Goal: Information Seeking & Learning: Find specific page/section

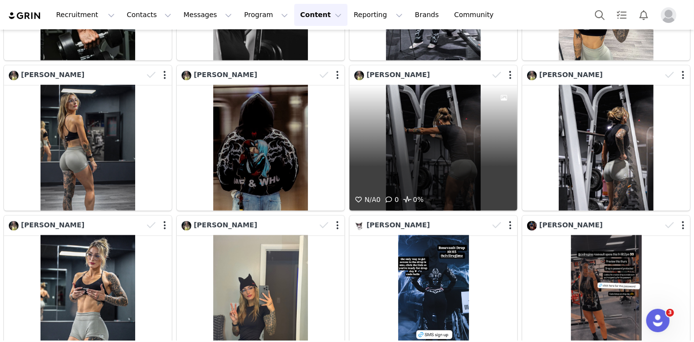
scroll to position [868, 0]
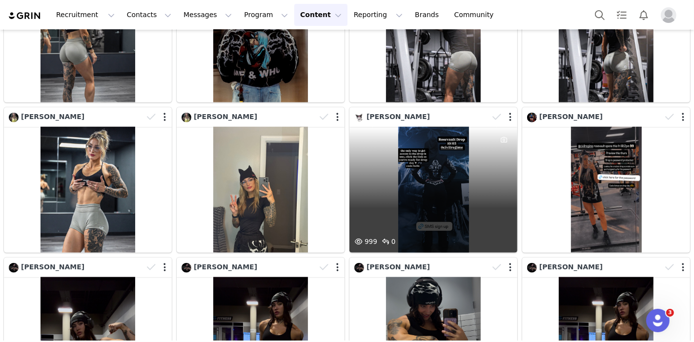
click at [425, 177] on div "999 0" at bounding box center [434, 190] width 168 height 126
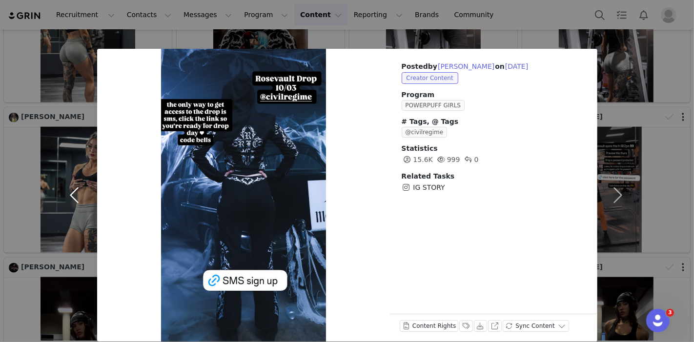
click at [69, 92] on button "button" at bounding box center [76, 195] width 41 height 293
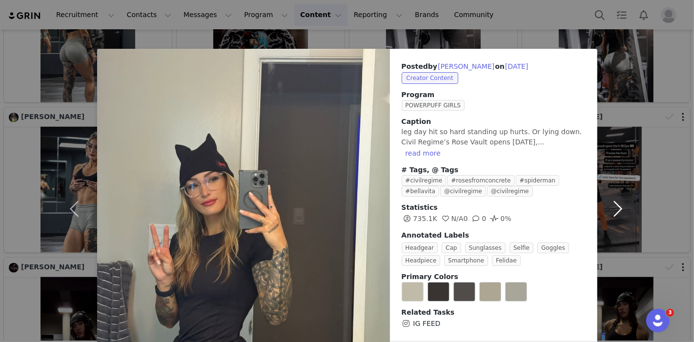
click at [615, 200] on button "button" at bounding box center [618, 209] width 41 height 320
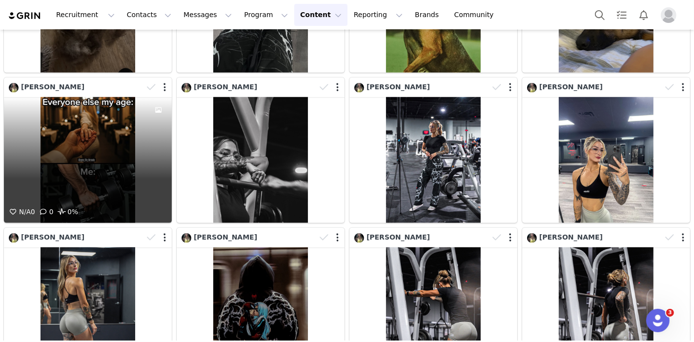
scroll to position [651, 0]
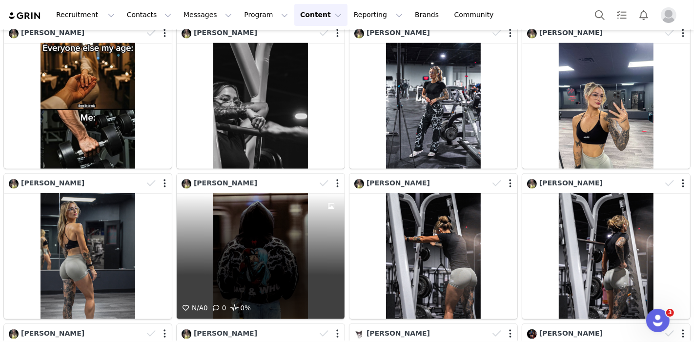
click at [335, 177] on div at bounding box center [330, 183] width 28 height 15
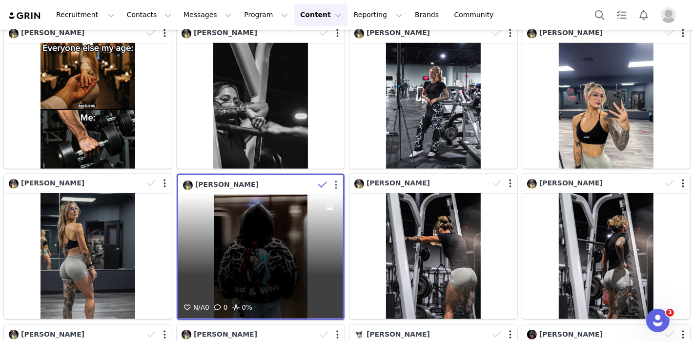
click at [335, 180] on button "button" at bounding box center [336, 185] width 2 height 10
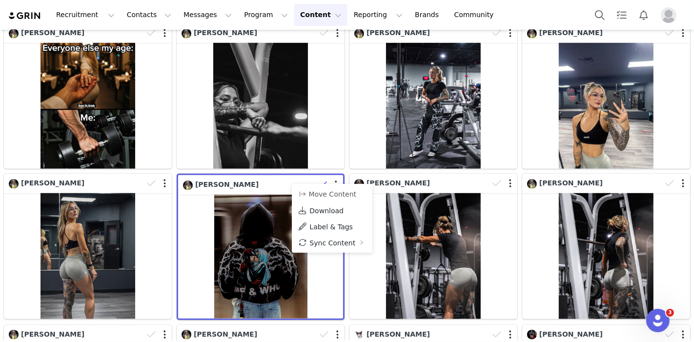
click at [322, 208] on span "Download" at bounding box center [327, 211] width 34 height 8
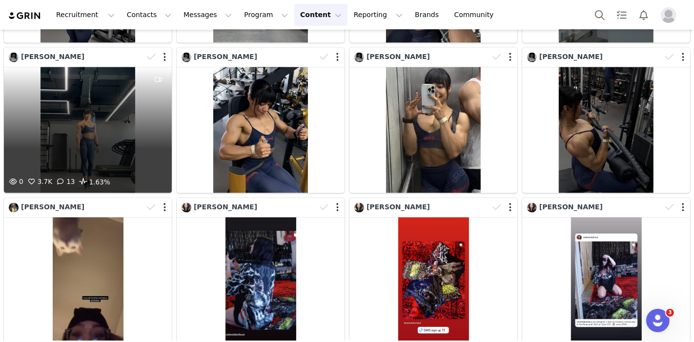
scroll to position [1844, 0]
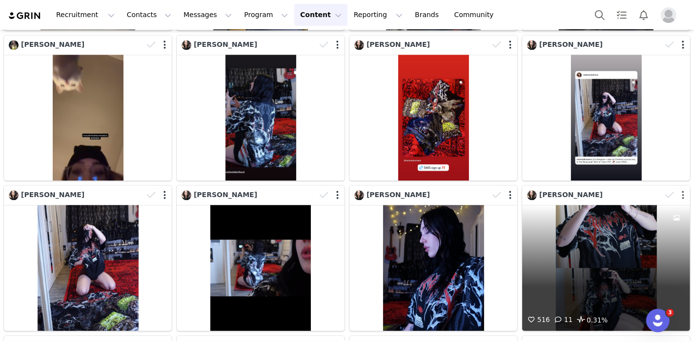
click at [682, 190] on button "button" at bounding box center [683, 195] width 2 height 10
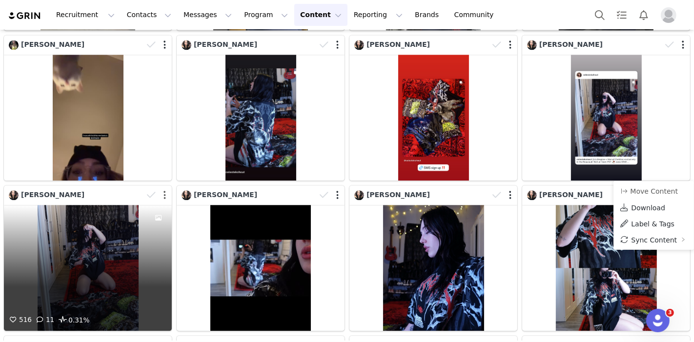
click at [164, 190] on button "button" at bounding box center [165, 195] width 2 height 10
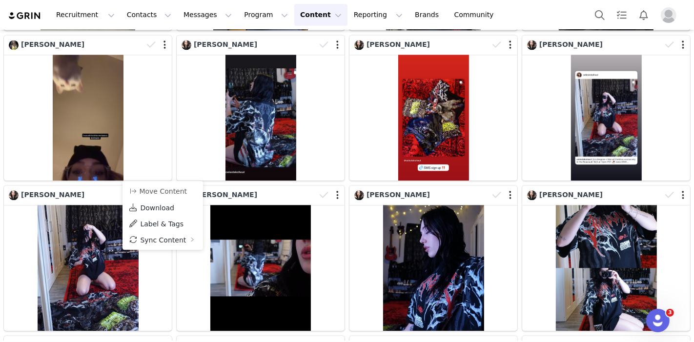
click at [152, 208] on span "Download" at bounding box center [157, 208] width 34 height 8
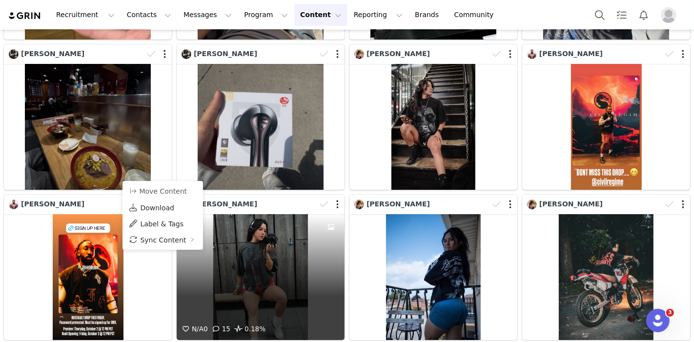
scroll to position [3254, 0]
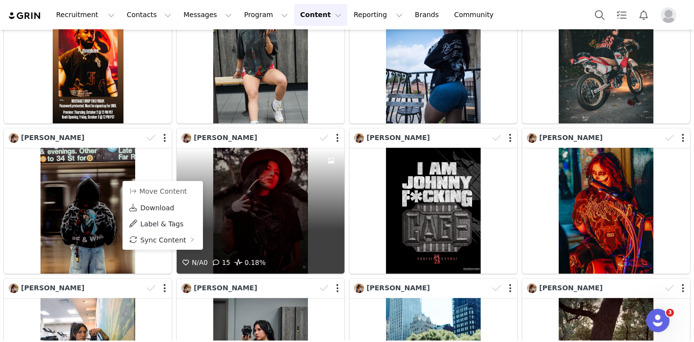
click at [291, 182] on div "N/A 0 15 0.18%" at bounding box center [261, 211] width 168 height 126
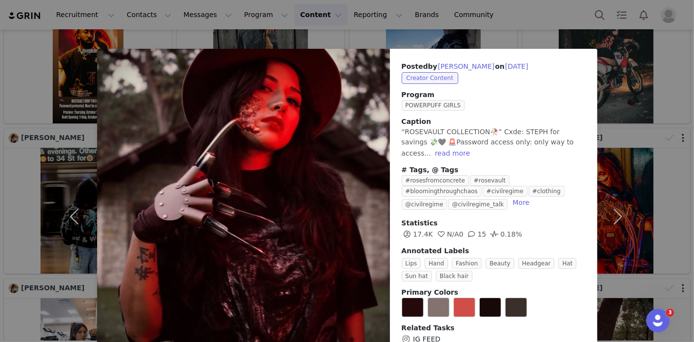
click at [33, 91] on div "Posted by [PERSON_NAME] on [DATE] Creator Content Program POWERPUFF GIRLS Capti…" at bounding box center [347, 171] width 694 height 342
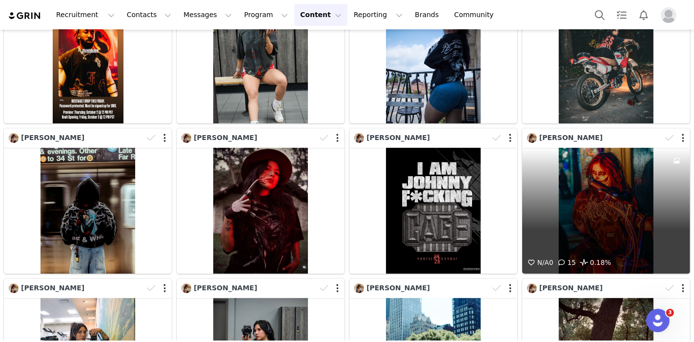
click at [589, 163] on div "N/A 0 15 0.18%" at bounding box center [607, 211] width 168 height 126
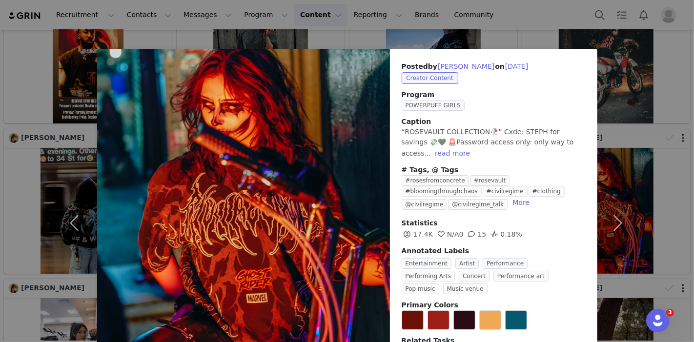
scroll to position [52, 0]
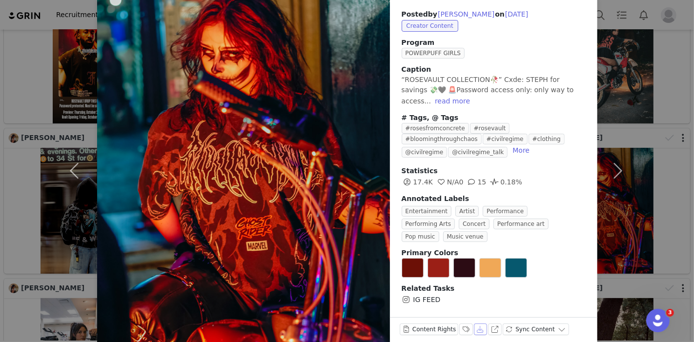
click at [474, 324] on button "Download" at bounding box center [481, 330] width 14 height 12
click at [63, 66] on button "button" at bounding box center [76, 171] width 41 height 349
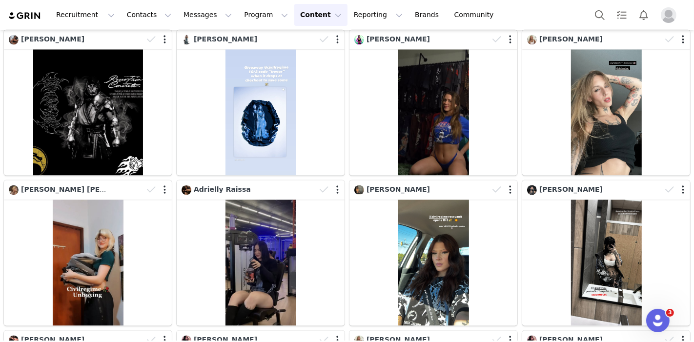
scroll to position [4760, 0]
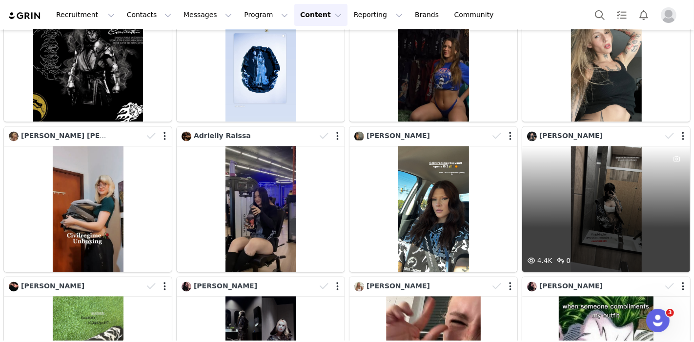
click at [579, 178] on div "4.4K 0" at bounding box center [607, 209] width 168 height 126
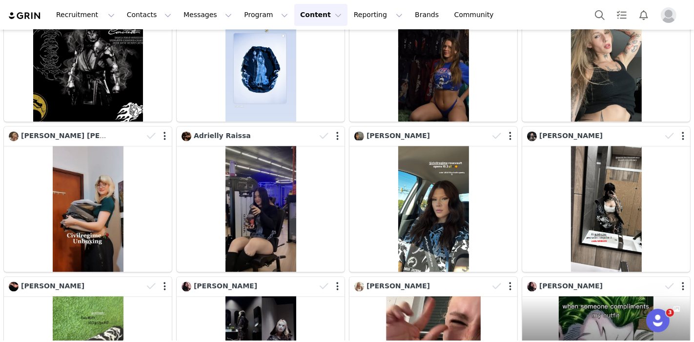
scroll to position [4977, 0]
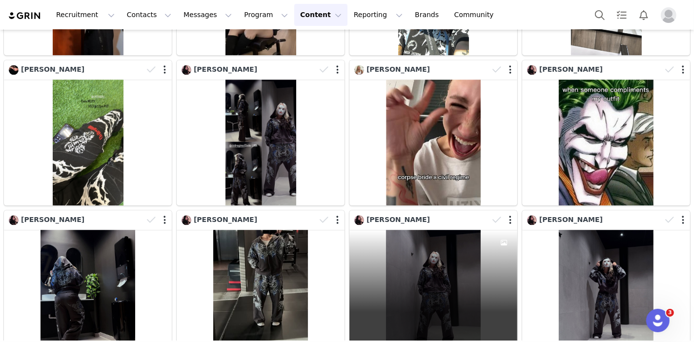
click at [432, 234] on div "N/A 0 21 0.02%" at bounding box center [434, 293] width 168 height 126
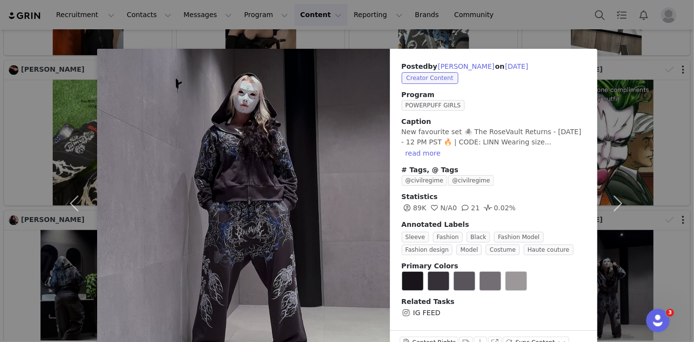
scroll to position [16, 0]
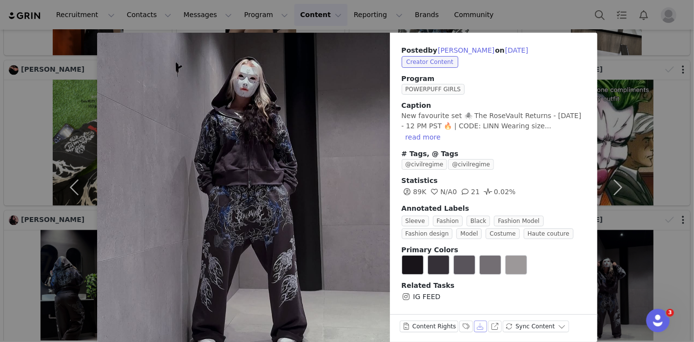
click at [474, 321] on button "Download" at bounding box center [481, 327] width 14 height 12
click at [662, 113] on div "Posted by [PERSON_NAME] on [DATE] Creator Content Program POWERPUFF GIRLS Capti…" at bounding box center [347, 171] width 694 height 342
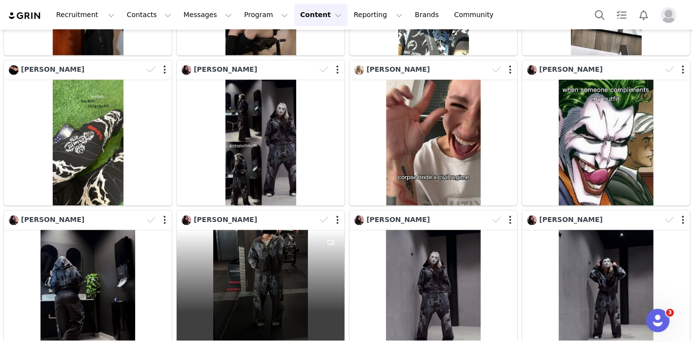
click at [293, 230] on div "0 N/A 0 21 0.02%" at bounding box center [261, 293] width 168 height 126
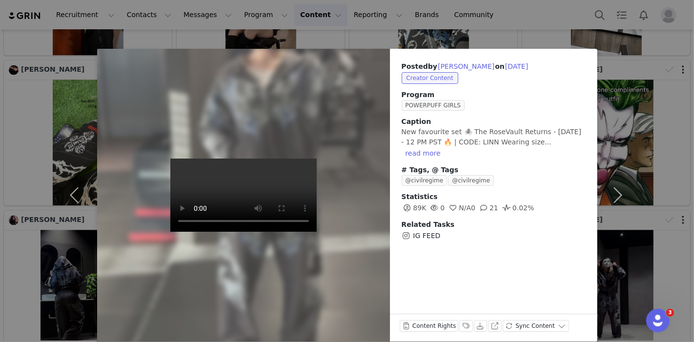
click at [684, 190] on div "Posted by [PERSON_NAME] on [DATE] Creator Content Program POWERPUFF GIRLS Capti…" at bounding box center [347, 171] width 694 height 342
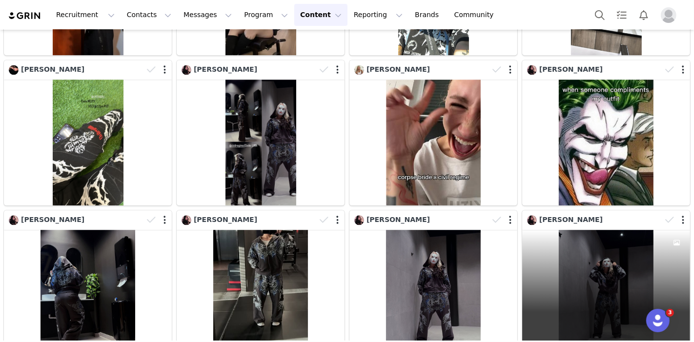
click at [588, 230] on div "N/A 0 21 0.02%" at bounding box center [607, 293] width 168 height 126
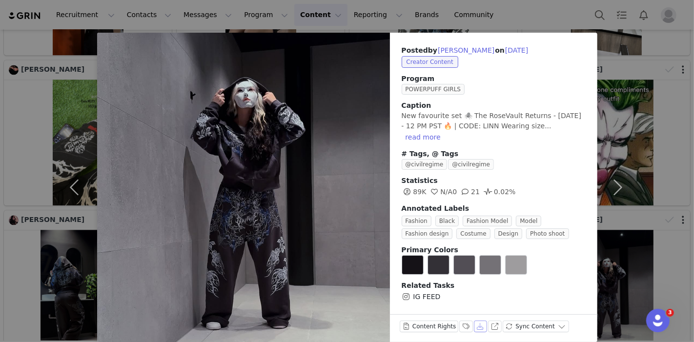
click at [474, 321] on button "Download" at bounding box center [481, 327] width 14 height 12
click at [630, 130] on button "button" at bounding box center [618, 188] width 41 height 310
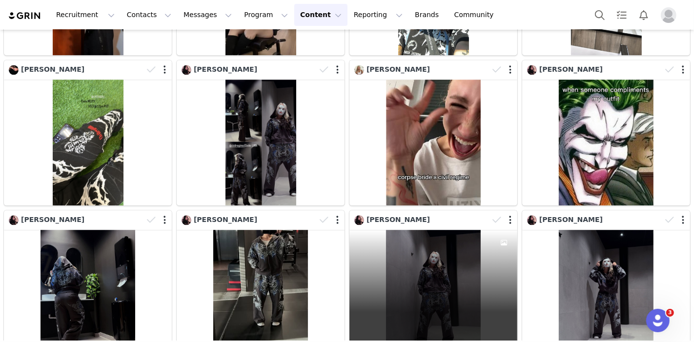
scroll to position [5195, 0]
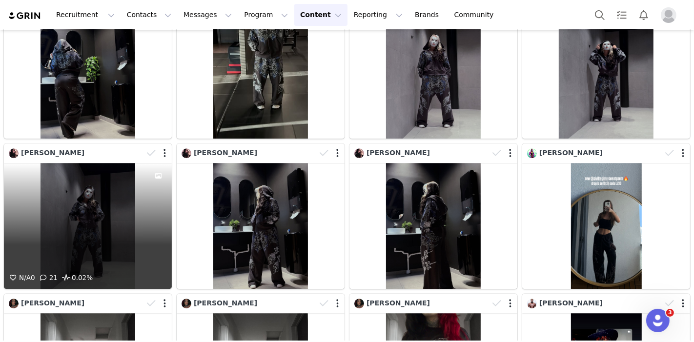
click at [95, 189] on div "N/A 0 21 0.02%" at bounding box center [88, 226] width 168 height 126
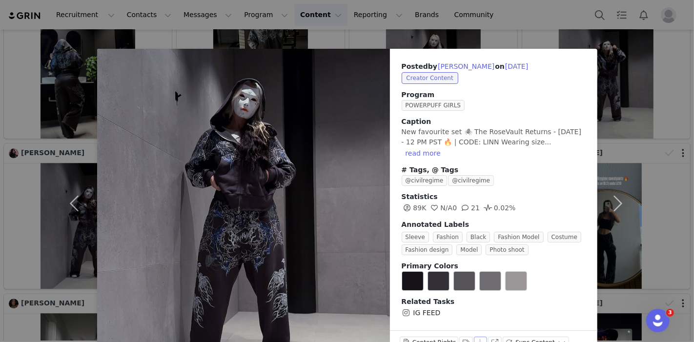
click at [474, 337] on button "Download" at bounding box center [481, 343] width 14 height 12
click at [654, 99] on div "Posted by [PERSON_NAME] on [DATE] Creator Content Program POWERPUFF GIRLS Capti…" at bounding box center [347, 171] width 694 height 342
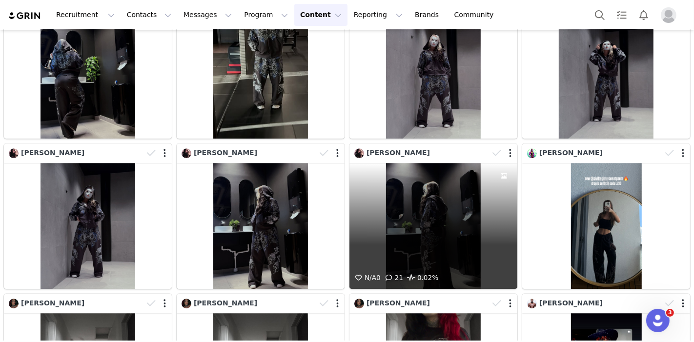
scroll to position [5303, 0]
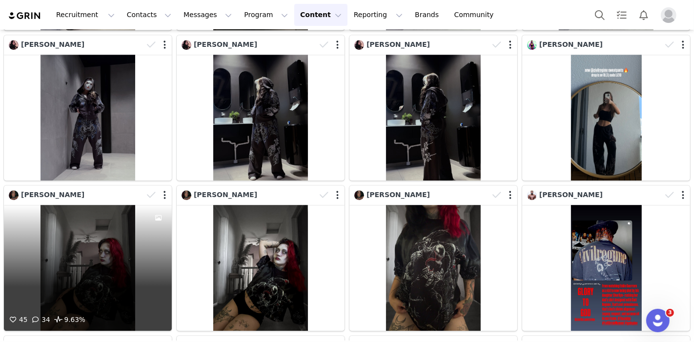
click at [81, 223] on div "45 34 9.63%" at bounding box center [88, 268] width 168 height 126
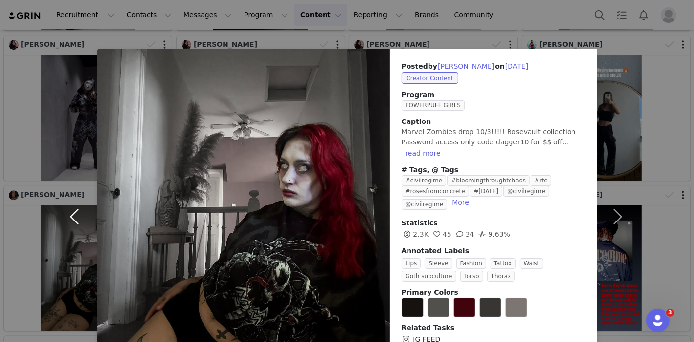
click at [79, 97] on button "button" at bounding box center [76, 217] width 41 height 336
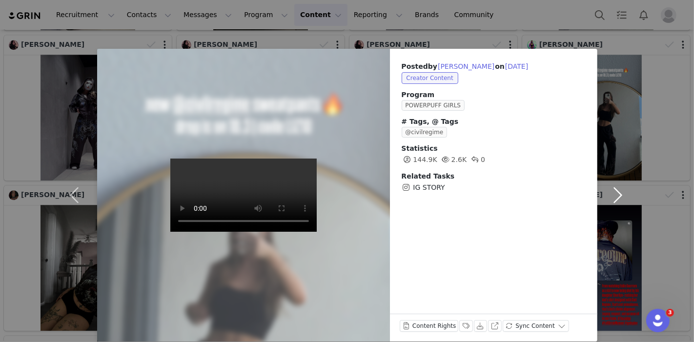
click at [626, 85] on button "button" at bounding box center [618, 195] width 41 height 293
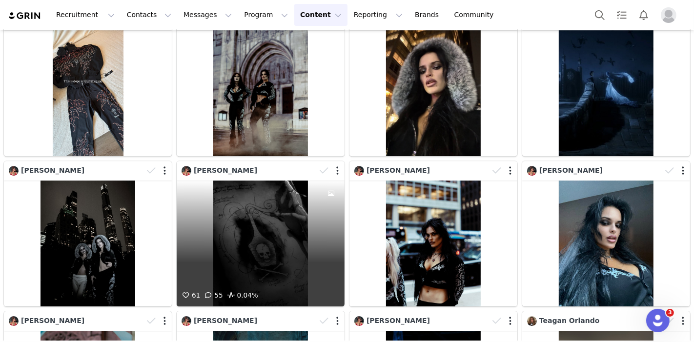
scroll to position [5357, 0]
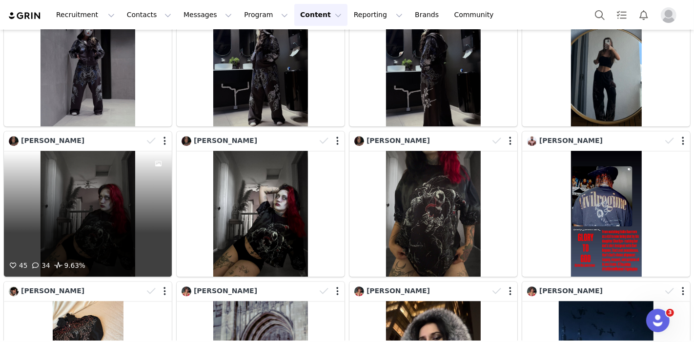
click at [110, 159] on div "45 34 9.63%" at bounding box center [88, 214] width 168 height 126
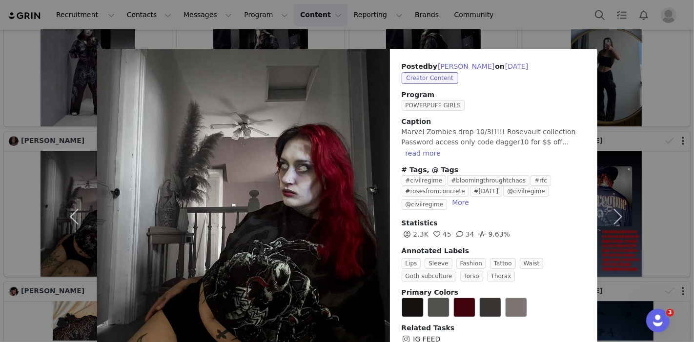
scroll to position [42, 0]
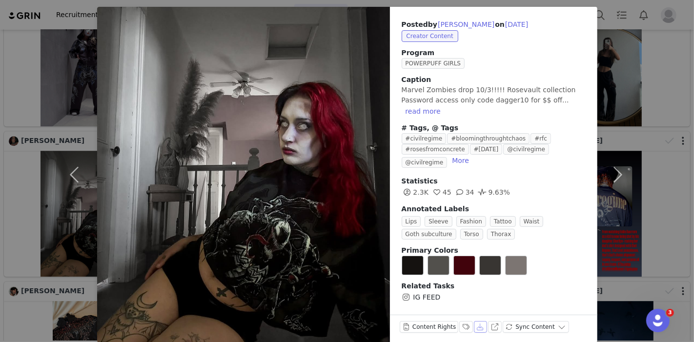
click at [474, 321] on button "Download" at bounding box center [481, 327] width 14 height 12
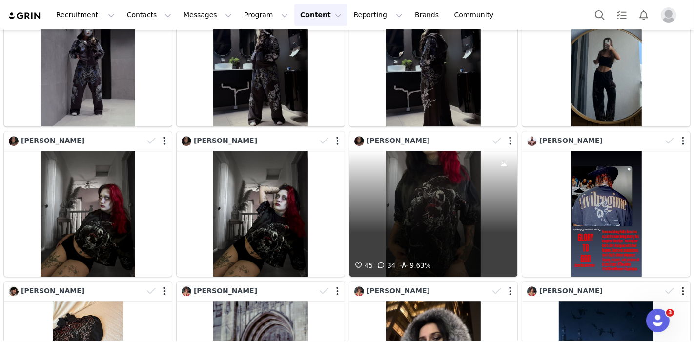
click at [417, 160] on div "45 34 9.63%" at bounding box center [434, 214] width 168 height 126
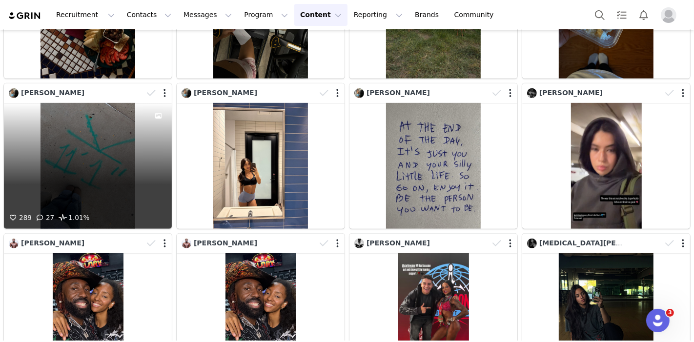
scroll to position [9930, 0]
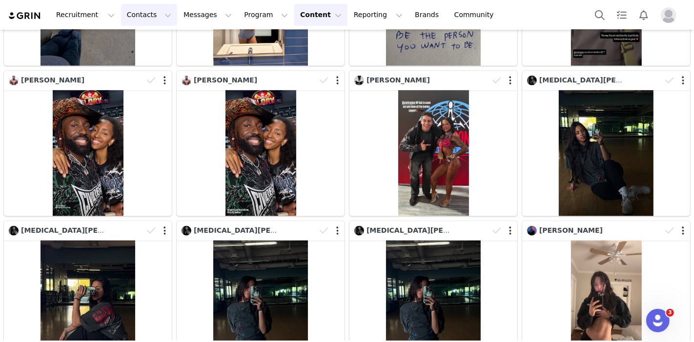
click at [147, 9] on button "Contacts Contacts" at bounding box center [149, 15] width 56 height 22
click at [142, 37] on link "Creators" at bounding box center [150, 43] width 77 height 18
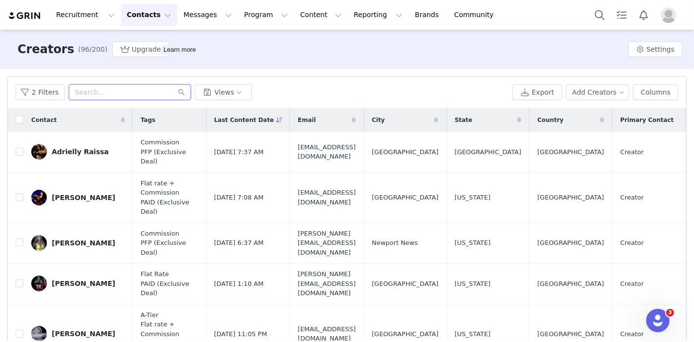
click at [120, 88] on input "text" at bounding box center [130, 92] width 122 height 16
type input "[PERSON_NAME]"
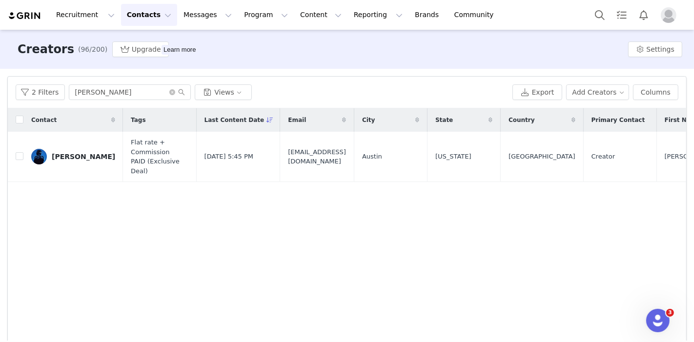
click at [77, 154] on div "[PERSON_NAME]" at bounding box center [83, 157] width 63 height 8
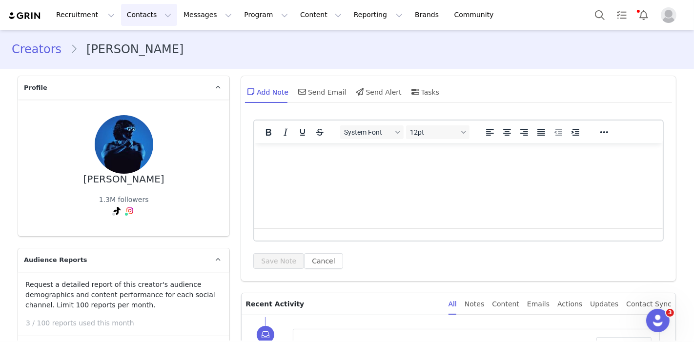
click at [148, 11] on button "Contacts Contacts" at bounding box center [149, 15] width 56 height 22
click at [147, 39] on div "Creators" at bounding box center [150, 43] width 65 height 10
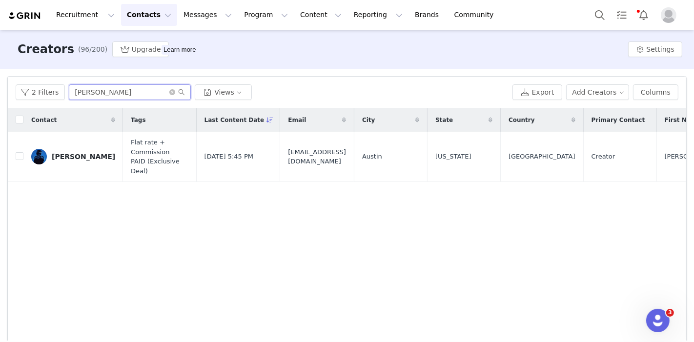
click at [125, 91] on input "[PERSON_NAME]" at bounding box center [130, 92] width 122 height 16
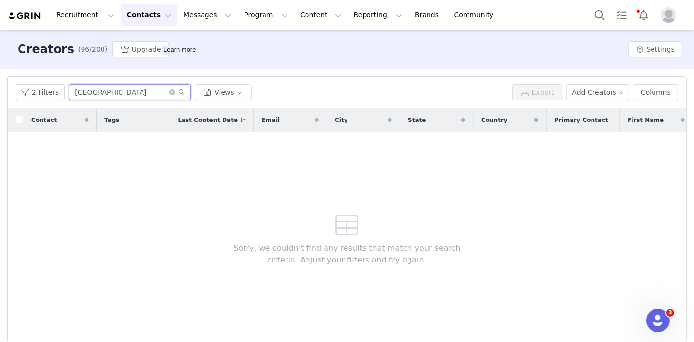
type input "[GEOGRAPHIC_DATA]"
click at [41, 94] on button "2 Filters" at bounding box center [40, 92] width 49 height 16
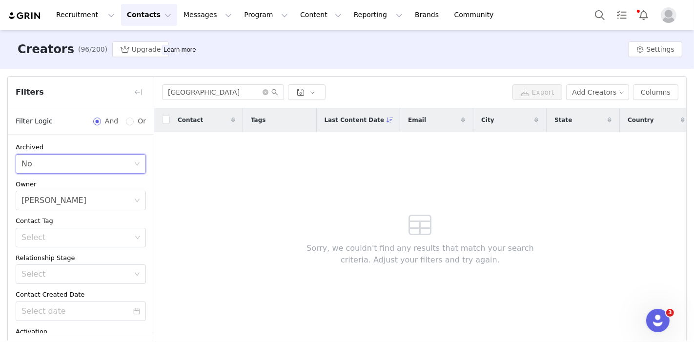
click at [135, 162] on div "Select No" at bounding box center [81, 164] width 130 height 20
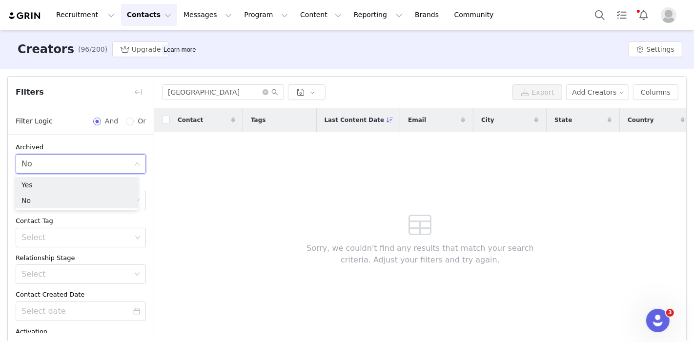
click at [134, 161] on icon "icon: close-circle" at bounding box center [137, 164] width 6 height 6
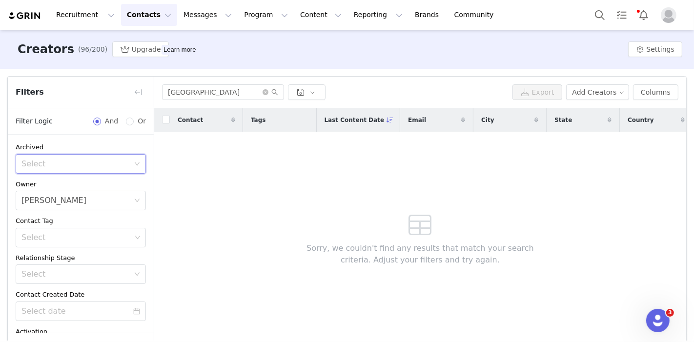
click at [134, 201] on icon "icon: close-circle" at bounding box center [137, 201] width 6 height 6
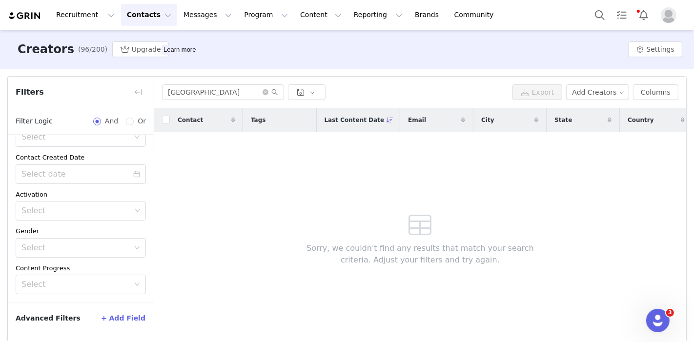
scroll to position [35, 0]
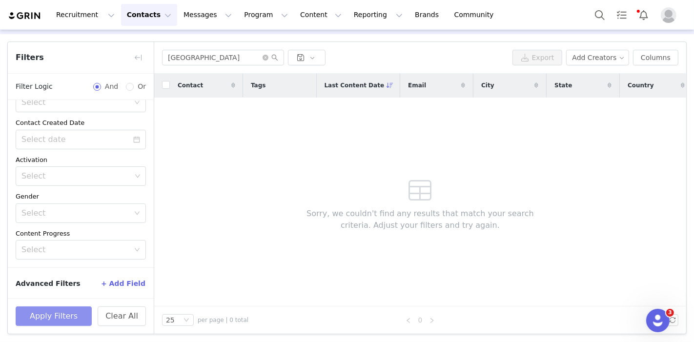
click at [55, 309] on button "Apply Filters" at bounding box center [54, 317] width 76 height 20
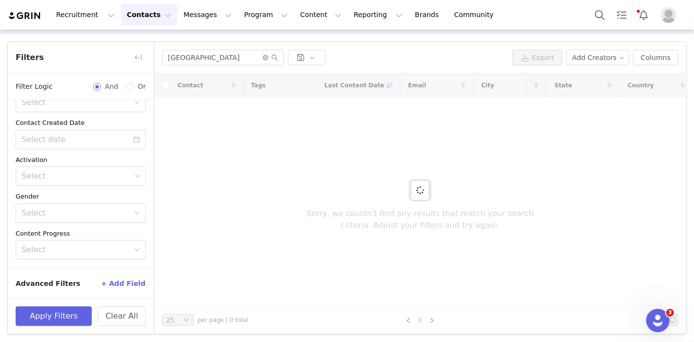
click at [137, 56] on button "button" at bounding box center [138, 58] width 16 height 16
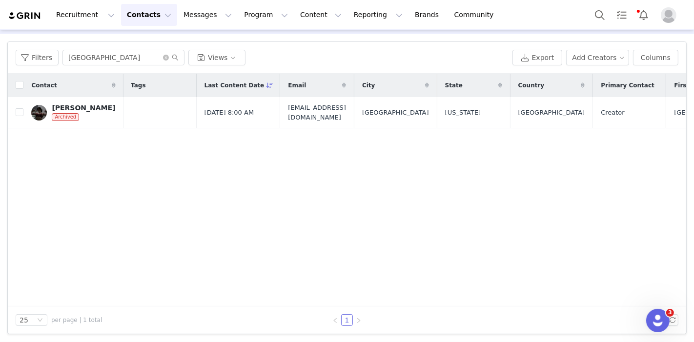
click at [73, 109] on div "[PERSON_NAME]" at bounding box center [83, 108] width 63 height 8
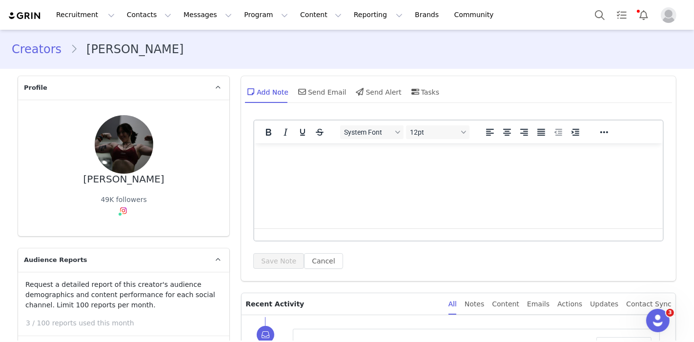
scroll to position [271, 0]
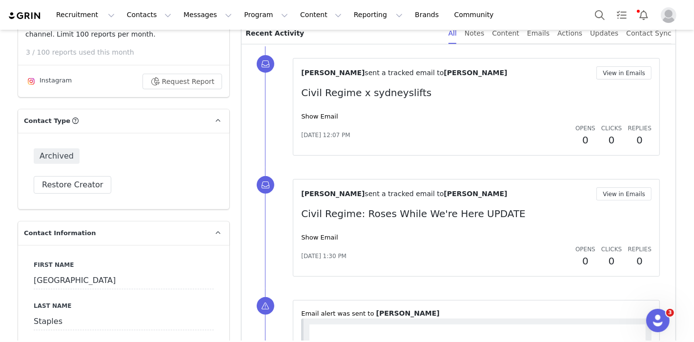
drag, startPoint x: 365, startPoint y: 133, endPoint x: 295, endPoint y: 77, distance: 90.3
click at [295, 77] on div "[PERSON_NAME] sent a tracked email to [PERSON_NAME] View in Emails Civil Regime…" at bounding box center [476, 107] width 367 height 98
click at [384, 117] on div "Show Email" at bounding box center [476, 117] width 351 height 10
drag, startPoint x: 355, startPoint y: 147, endPoint x: 297, endPoint y: 71, distance: 95.2
click at [301, 71] on div "[PERSON_NAME] sent a tracked email to [PERSON_NAME] View in Emails Civil Regime…" at bounding box center [476, 106] width 351 height 81
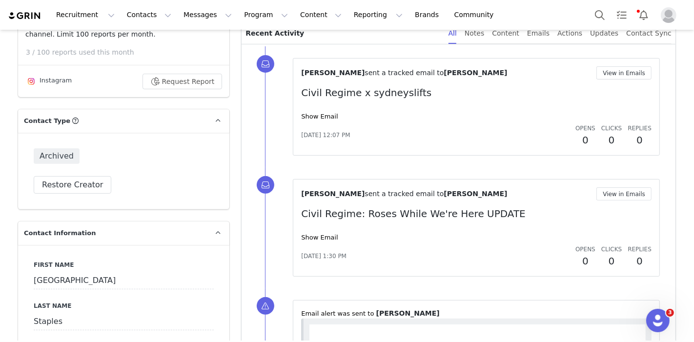
drag, startPoint x: 382, startPoint y: 126, endPoint x: 374, endPoint y: 128, distance: 7.9
click at [381, 126] on div "[DATE] 12:07 PM Opens 0 Clicks 0 Replies 0" at bounding box center [476, 136] width 351 height 24
click at [314, 108] on div "[PERSON_NAME] sent a tracked email to [PERSON_NAME] View in Emails Civil Regime…" at bounding box center [476, 106] width 351 height 81
click at [315, 114] on link "Show Email" at bounding box center [319, 116] width 37 height 7
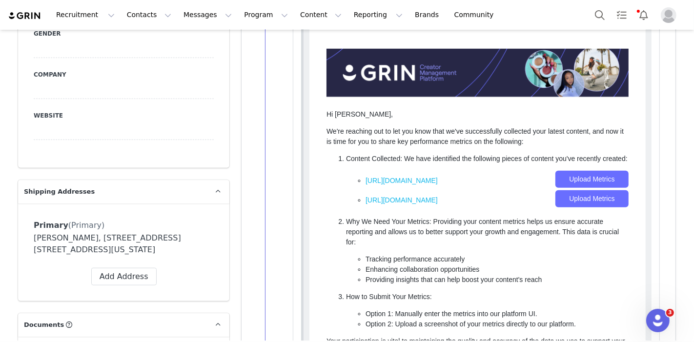
scroll to position [488, 0]
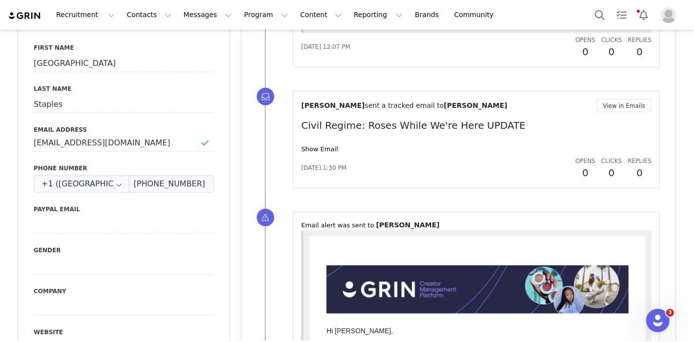
click at [314, 156] on div "[DATE] 1:30 PM Opens 0 Clicks 0 Replies 0" at bounding box center [476, 168] width 351 height 24
click at [317, 148] on link "Show Email" at bounding box center [319, 149] width 37 height 7
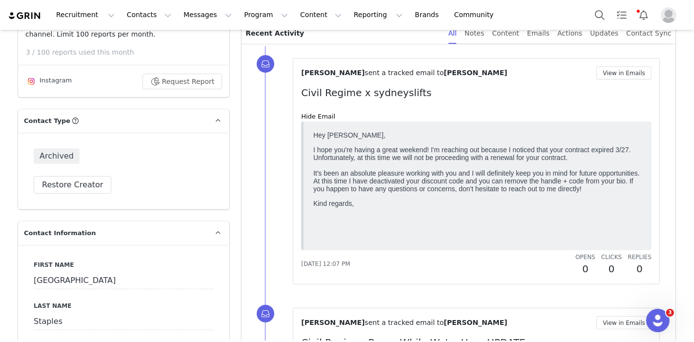
scroll to position [325, 0]
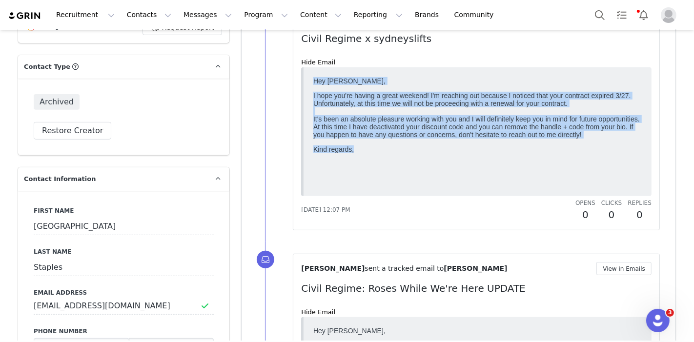
drag, startPoint x: 357, startPoint y: 167, endPoint x: 312, endPoint y: 80, distance: 98.1
click at [312, 80] on html "Hey [PERSON_NAME], I hope you're having a great weekend! I'm reaching out becau…" at bounding box center [478, 131] width 336 height 117
click at [392, 152] on body "Hey [PERSON_NAME], I hope you're having a great weekend! I'm reaching out becau…" at bounding box center [478, 130] width 329 height 106
drag, startPoint x: 356, startPoint y: 157, endPoint x: 614, endPoint y: 154, distance: 257.9
click at [310, 83] on html "Hey [PERSON_NAME], I hope you're having a great weekend! I'm reaching out becau…" at bounding box center [478, 131] width 336 height 117
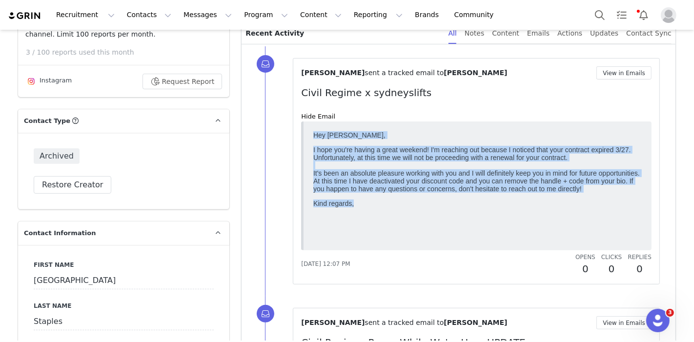
scroll to position [0, 0]
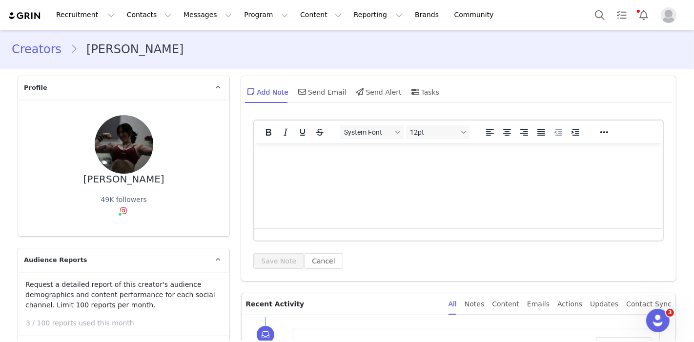
click at [26, 51] on link "Creators" at bounding box center [41, 50] width 59 height 18
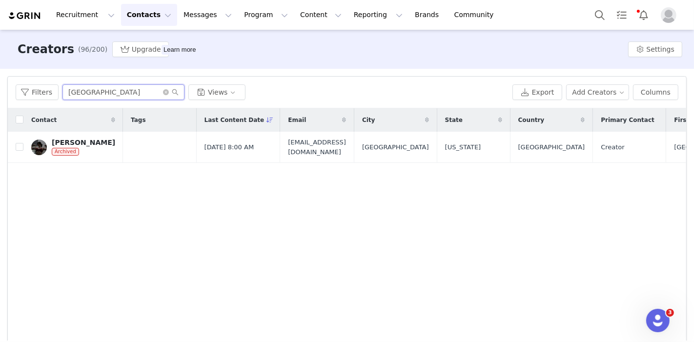
click at [165, 88] on input "[GEOGRAPHIC_DATA]" at bounding box center [124, 92] width 122 height 16
